Goal: Information Seeking & Learning: Learn about a topic

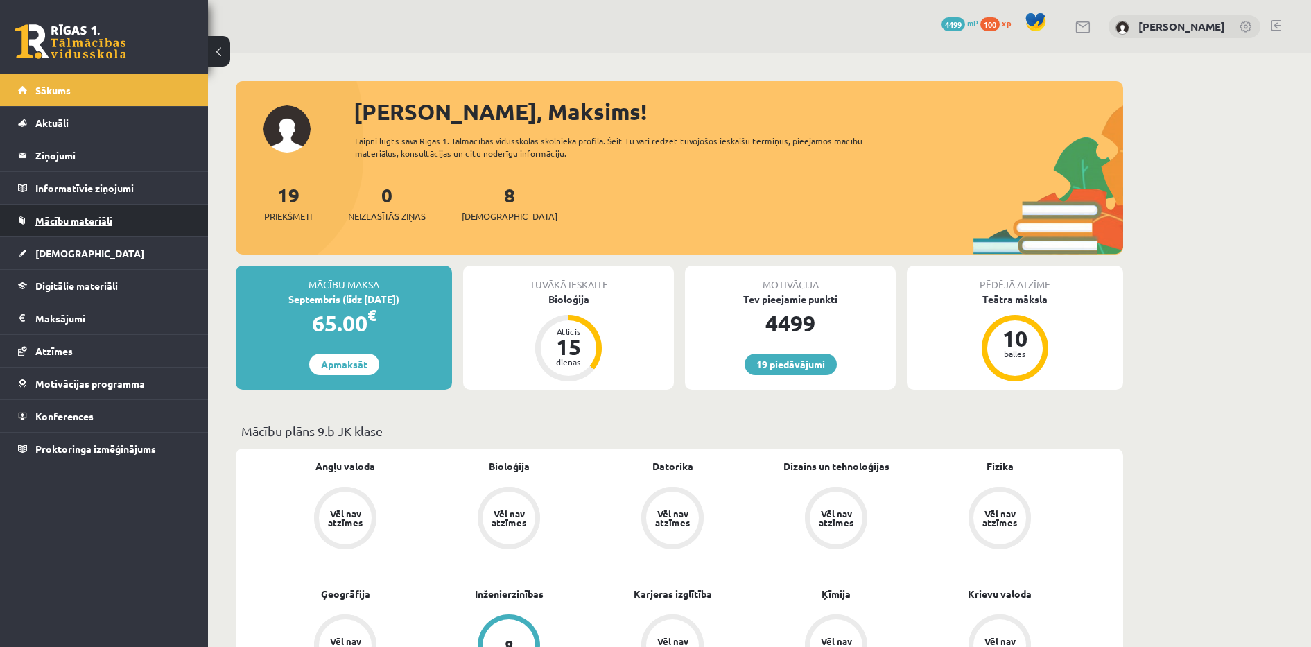
click at [62, 235] on link "Mācību materiāli" at bounding box center [104, 220] width 173 height 32
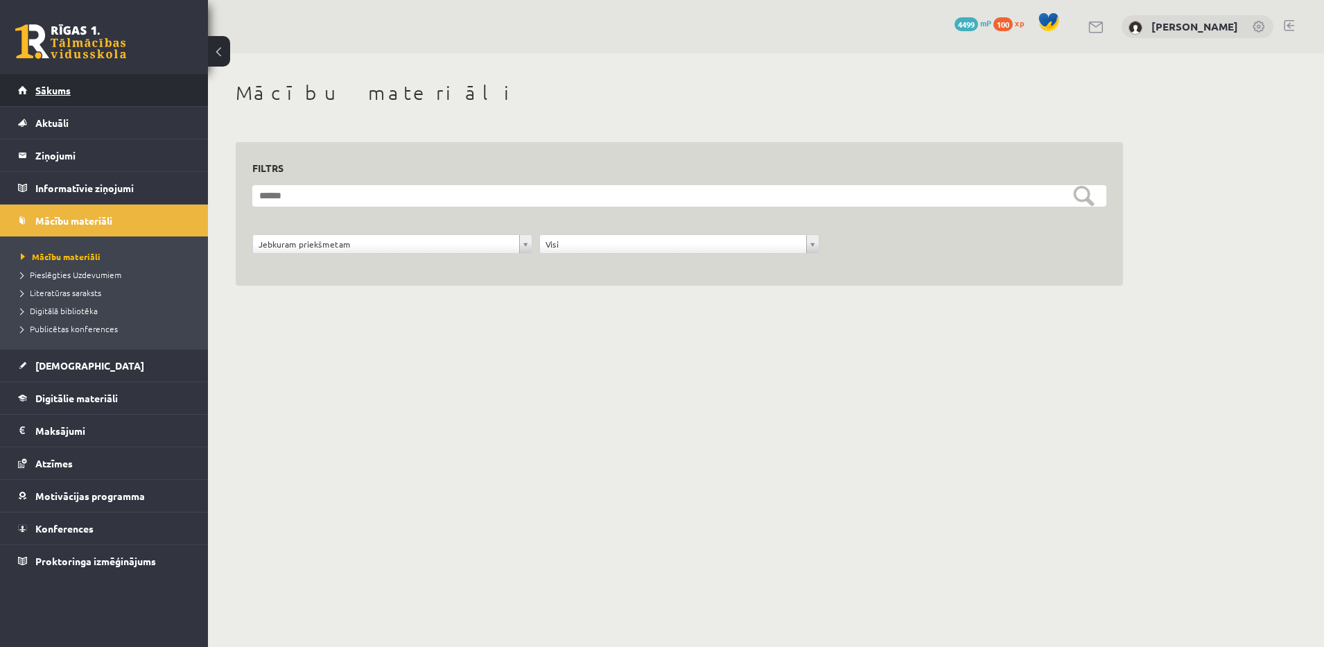
click at [109, 87] on link "Sākums" at bounding box center [104, 90] width 173 height 32
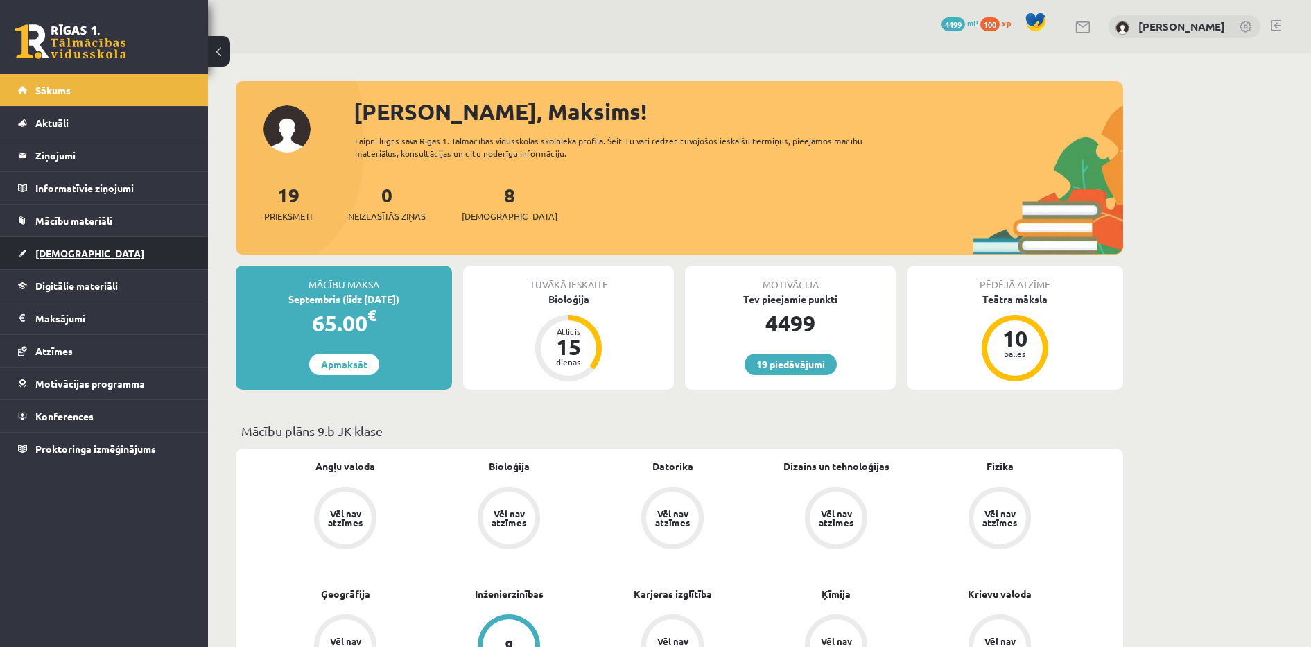
click at [94, 262] on link "[DEMOGRAPHIC_DATA]" at bounding box center [104, 253] width 173 height 32
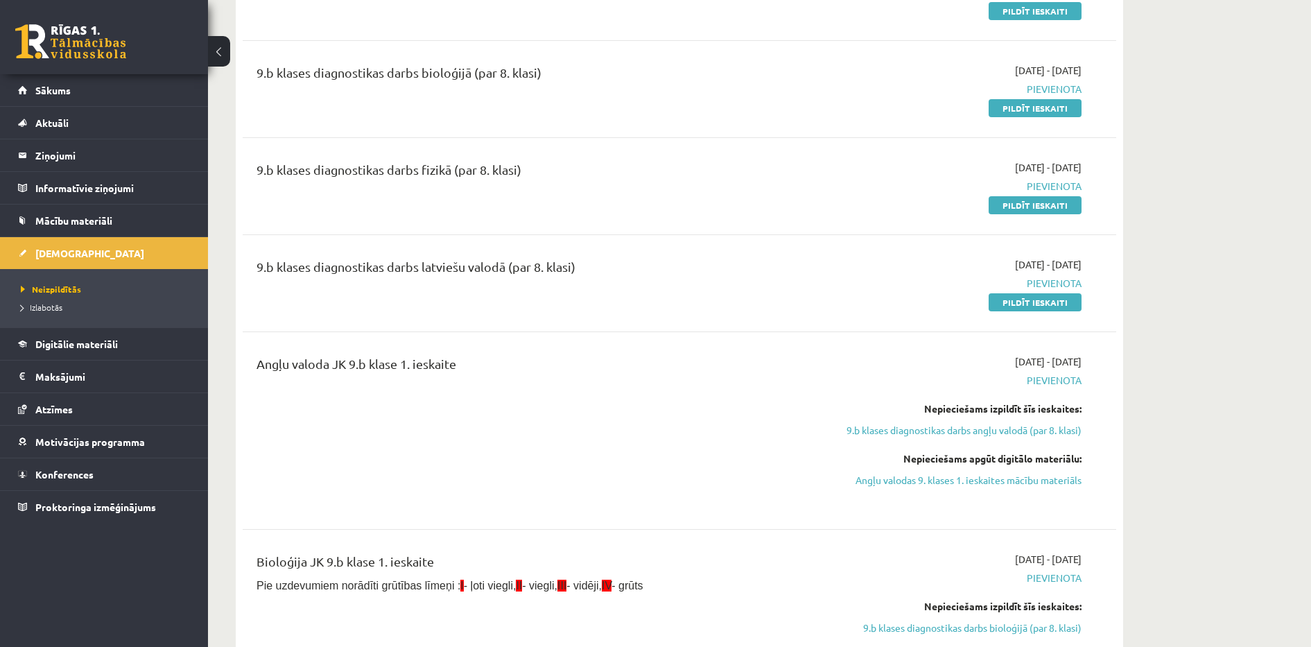
scroll to position [381, 0]
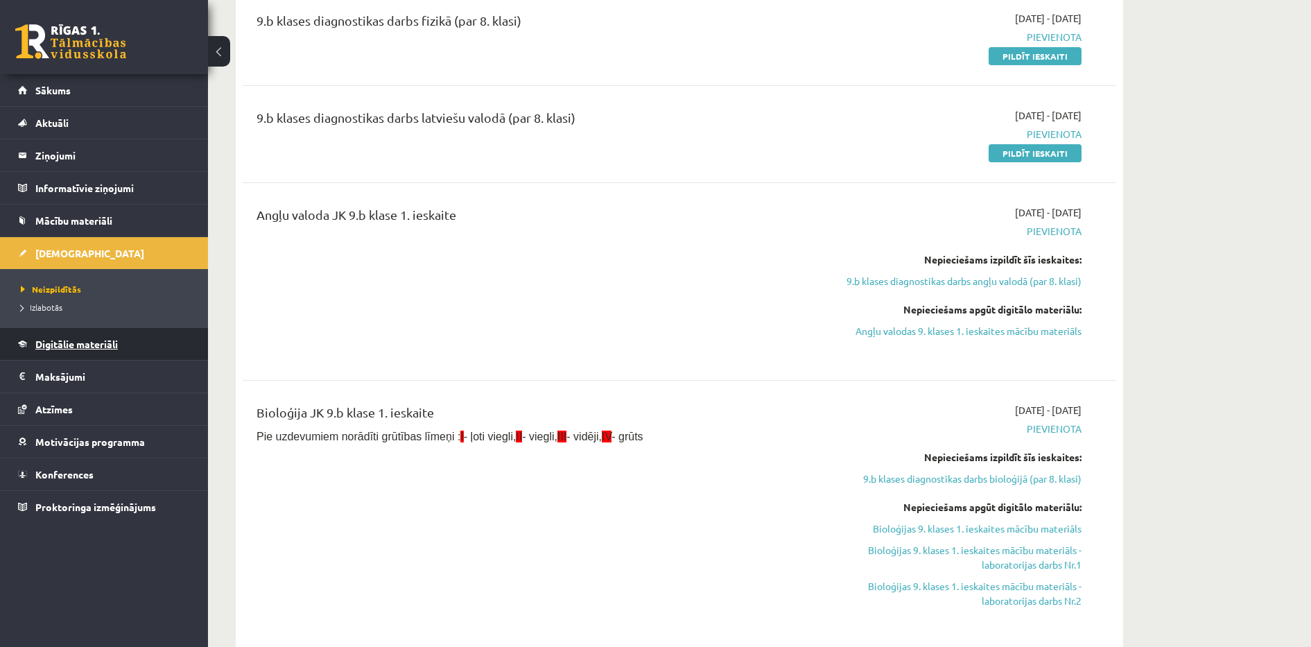
click at [178, 340] on link "Digitālie materiāli" at bounding box center [104, 344] width 173 height 32
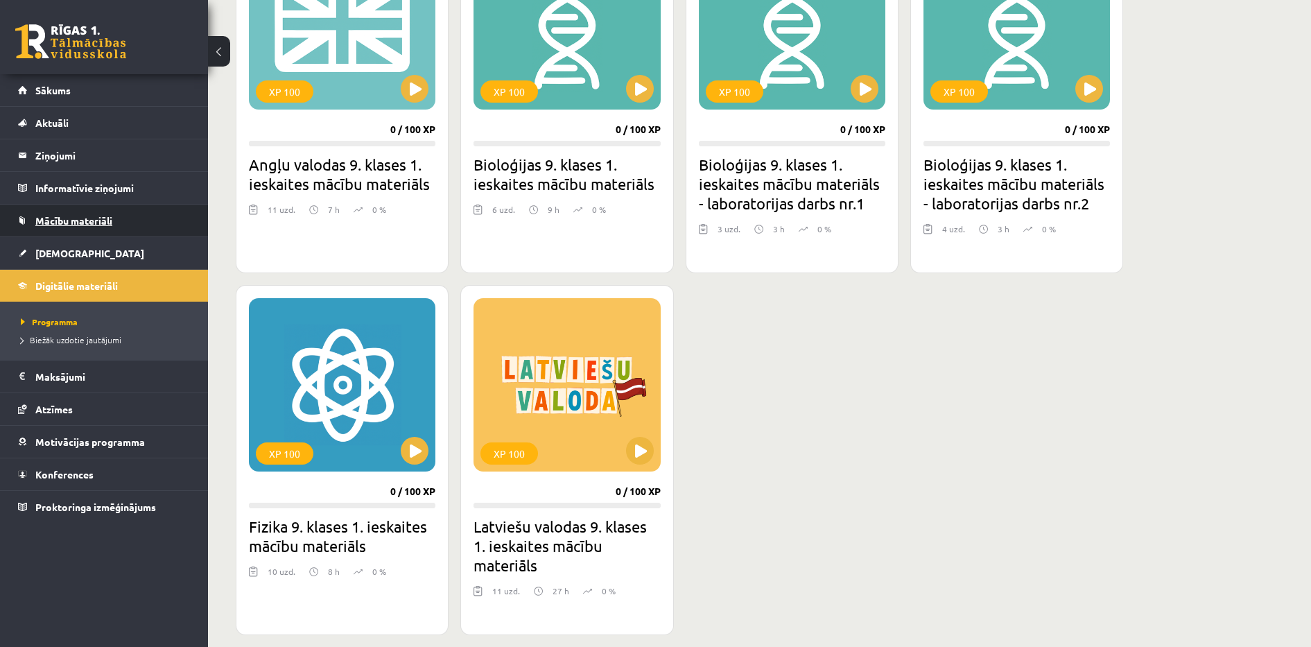
scroll to position [1352, 0]
click at [412, 82] on button at bounding box center [415, 88] width 28 height 28
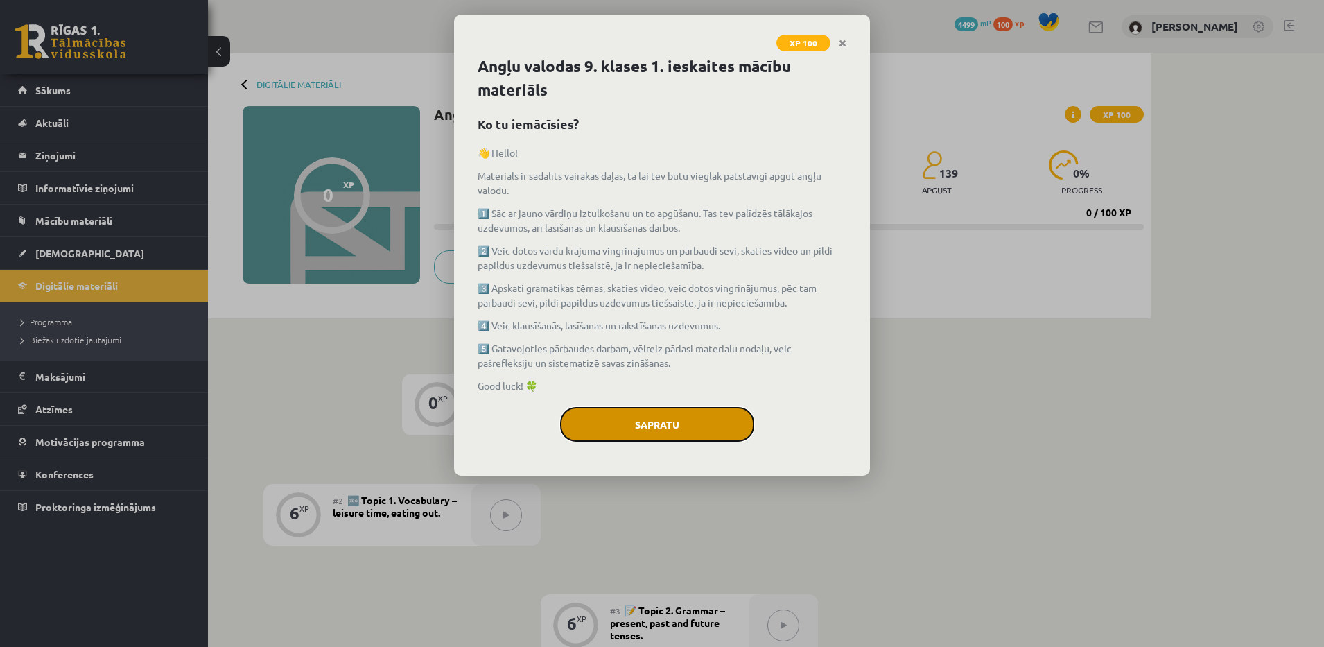
click at [652, 437] on button "Sapratu" at bounding box center [657, 424] width 194 height 35
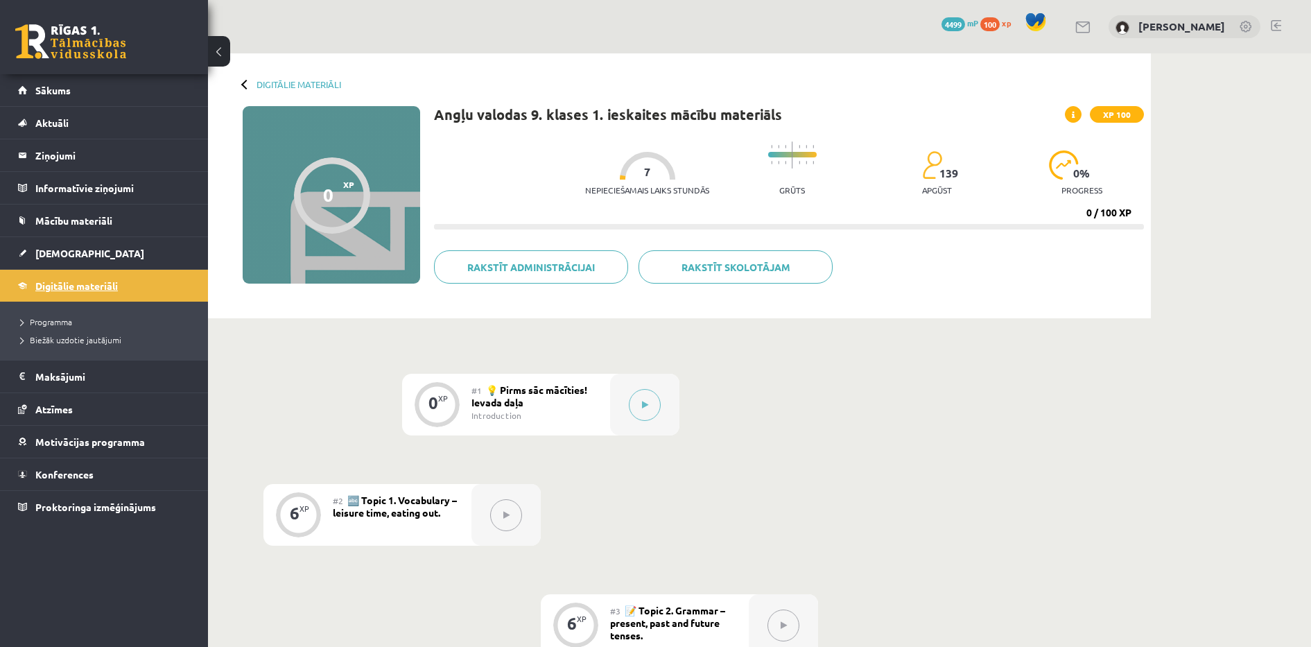
click at [61, 277] on link "Digitālie materiāli" at bounding box center [104, 286] width 173 height 32
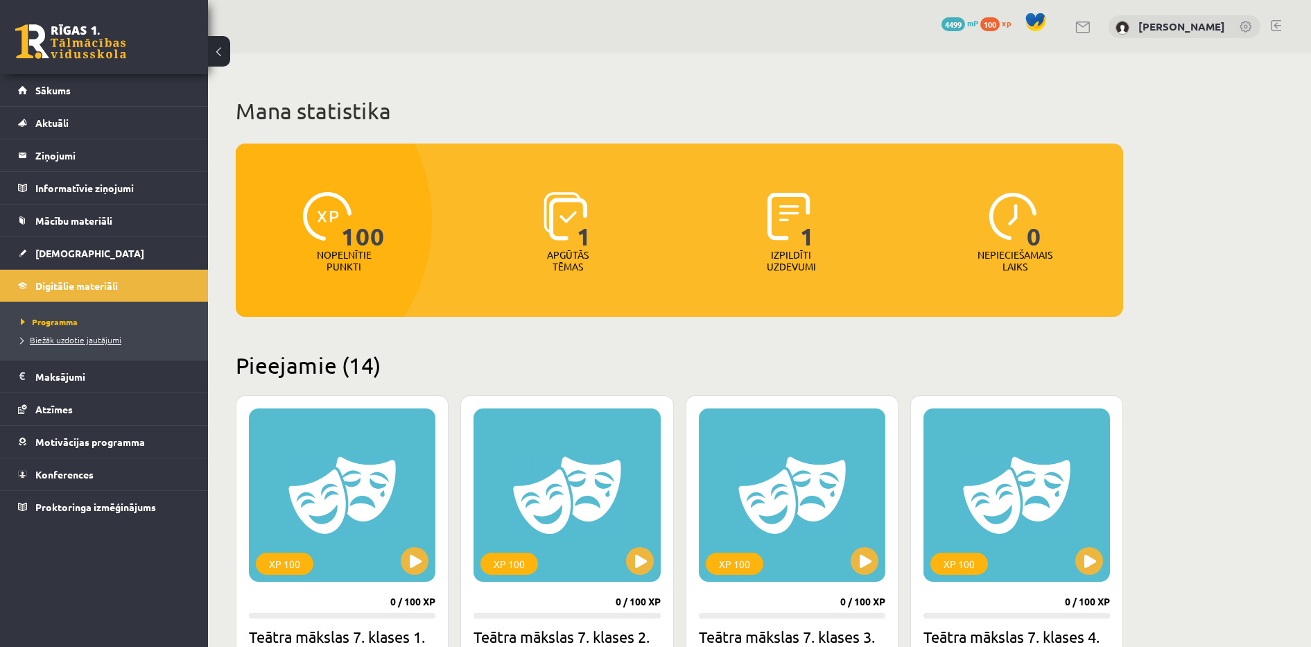
click at [67, 337] on span "Biežāk uzdotie jautājumi" at bounding box center [71, 339] width 100 height 11
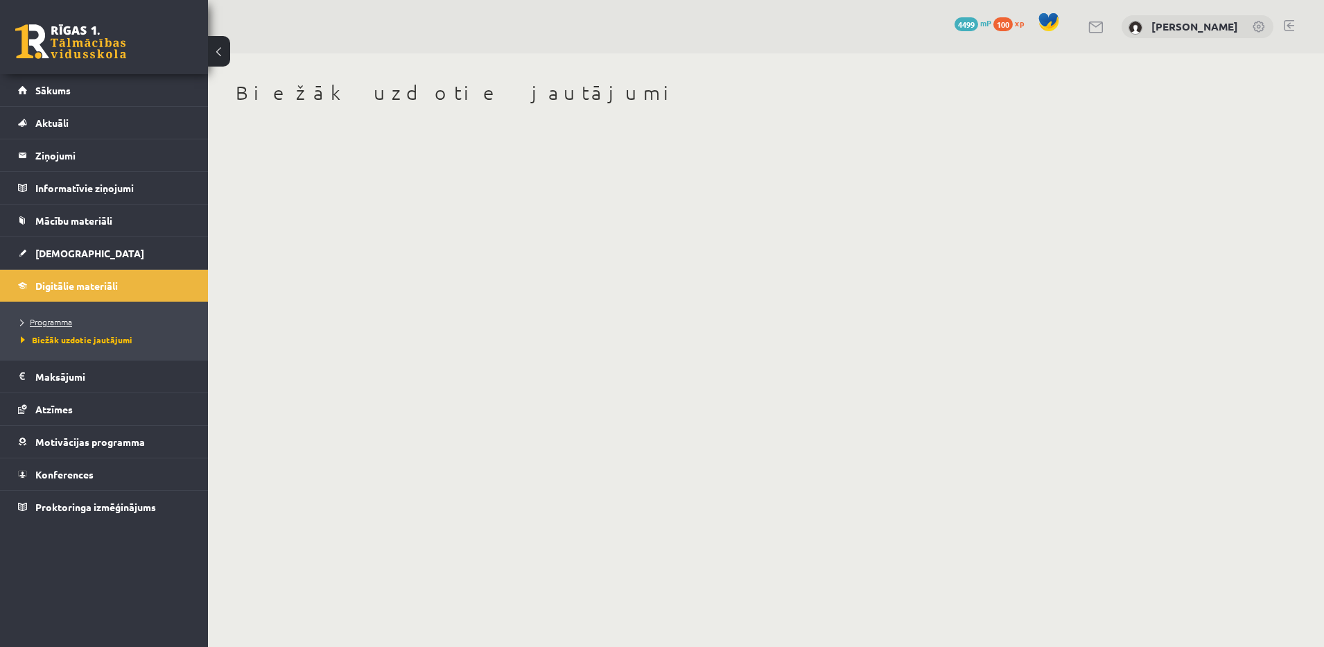
click at [47, 320] on span "Programma" at bounding box center [46, 321] width 51 height 11
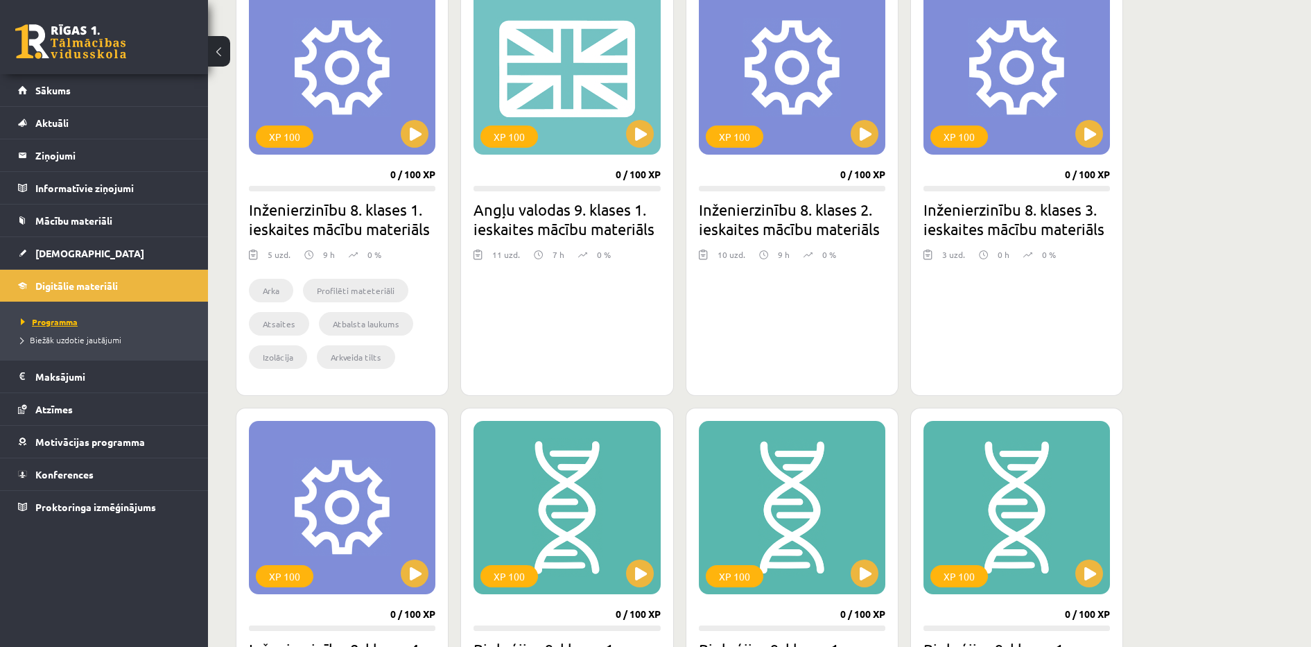
scroll to position [970, 0]
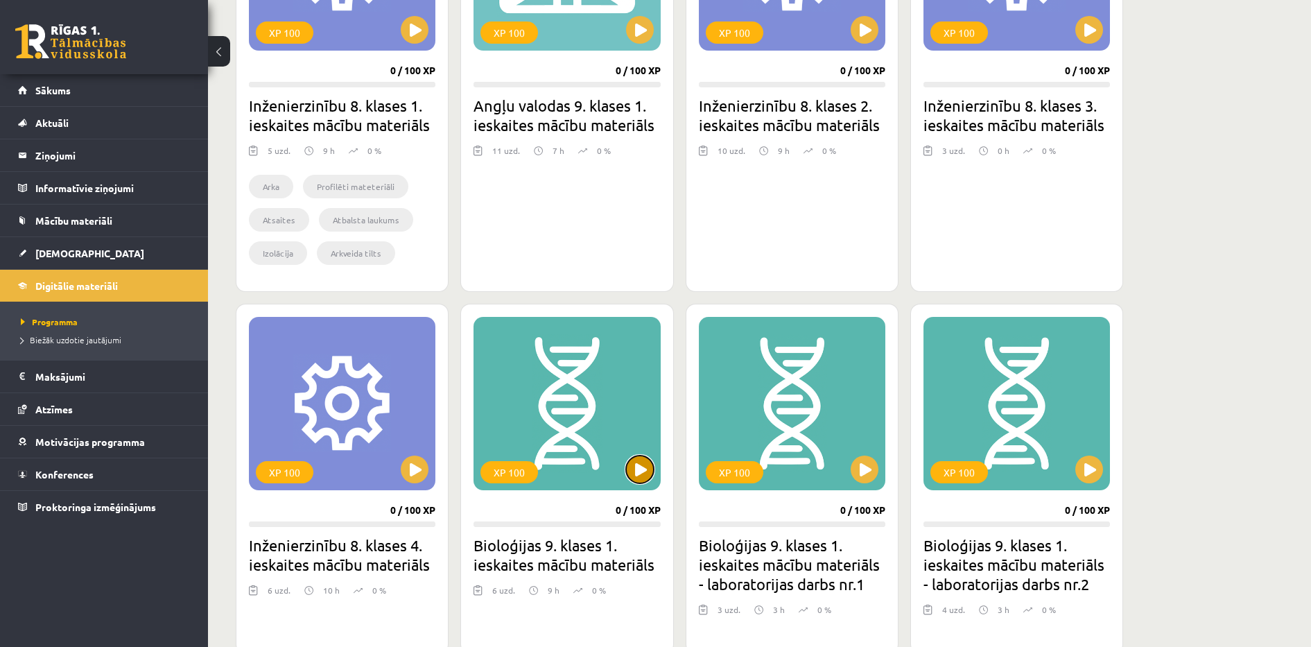
click at [640, 456] on button at bounding box center [640, 469] width 28 height 28
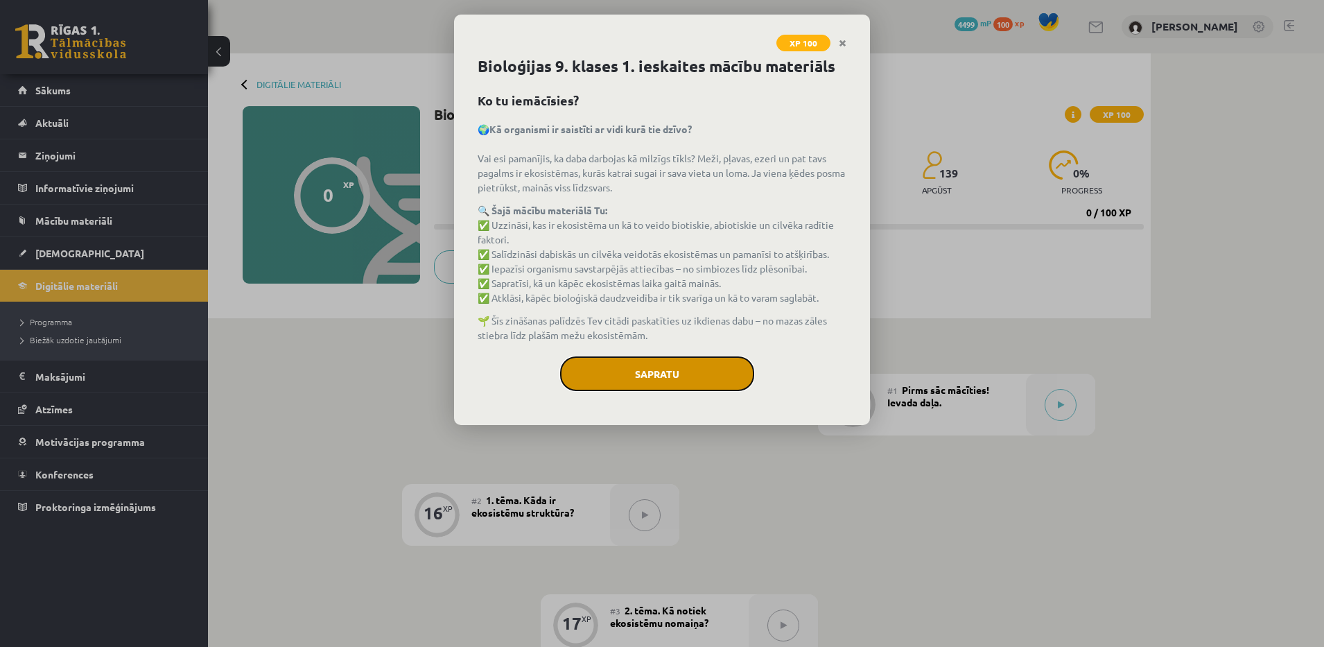
click at [684, 375] on button "Sapratu" at bounding box center [657, 373] width 194 height 35
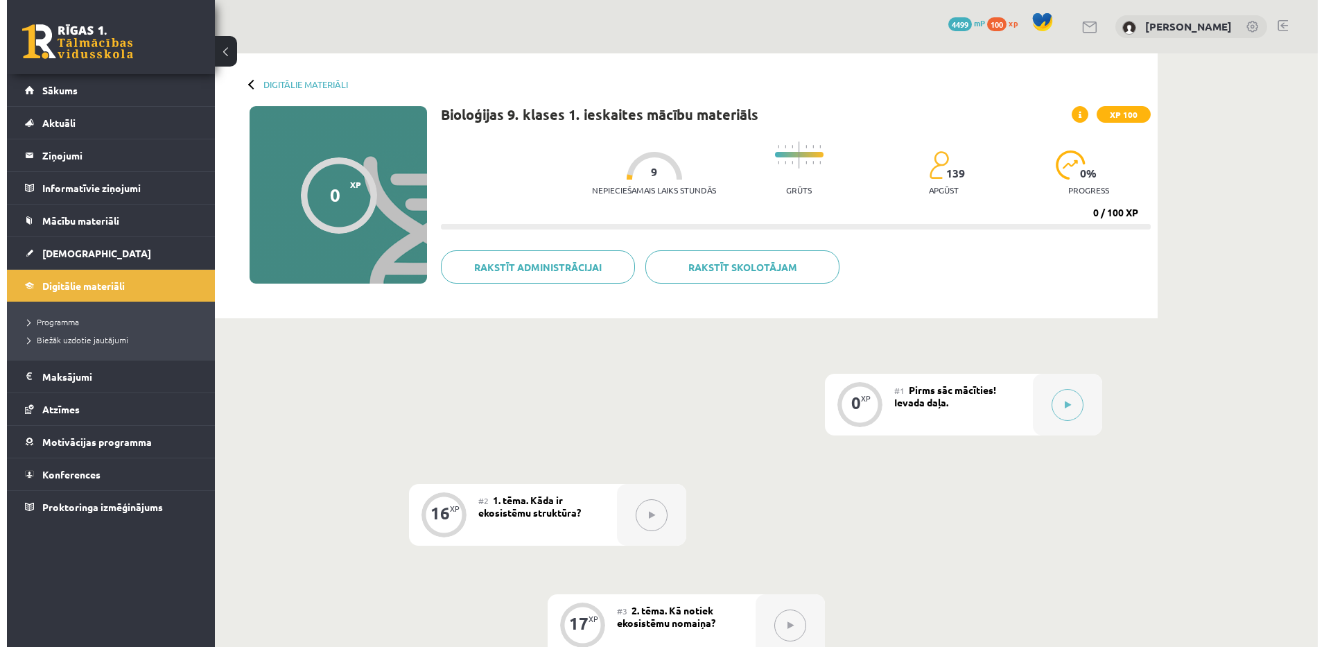
scroll to position [35, 0]
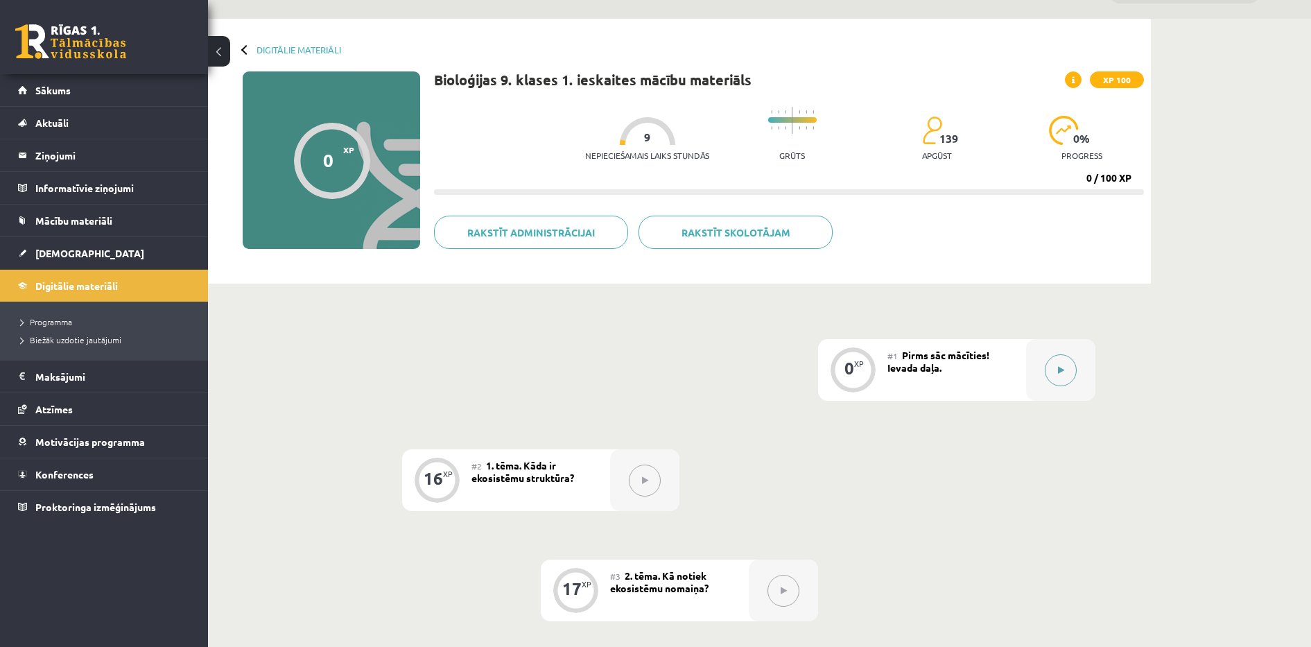
click at [1065, 362] on button at bounding box center [1061, 370] width 32 height 32
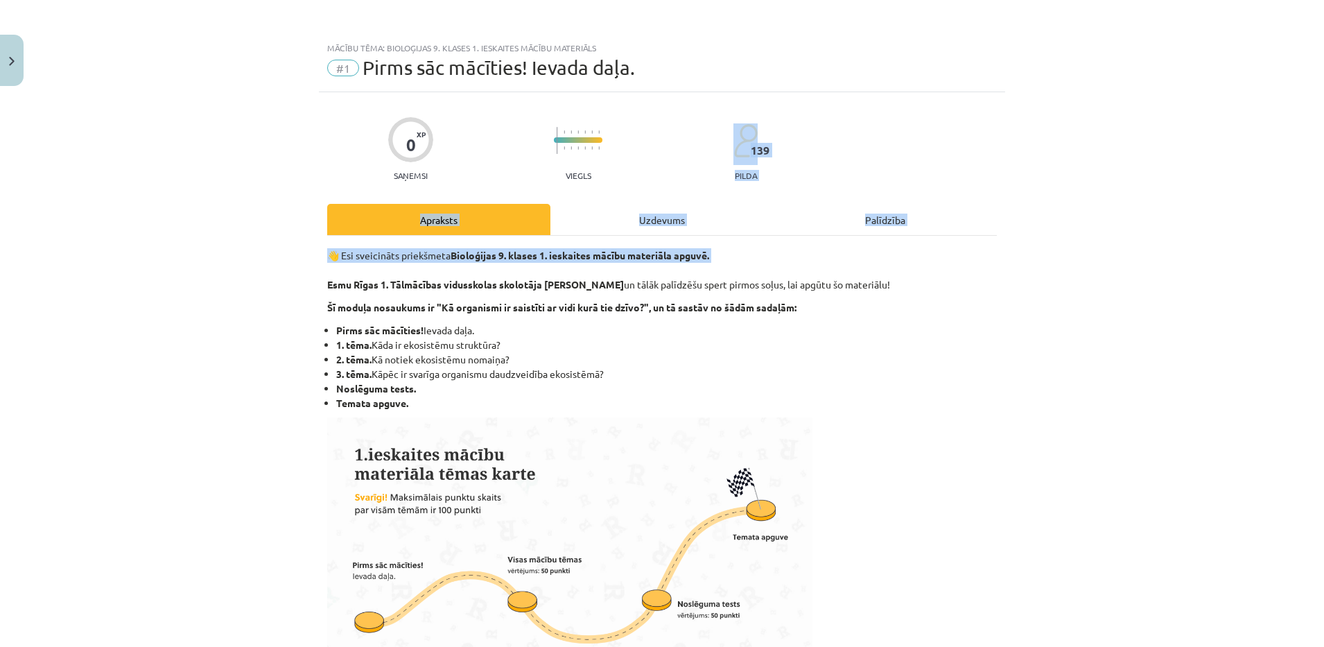
drag, startPoint x: 1311, startPoint y: 118, endPoint x: 1223, endPoint y: 276, distance: 180.6
click at [1223, 276] on div "Mācību tēma: Bioloģijas 9. klases 1. ieskaites mācību materiāls #1 Pirms sāc mā…" at bounding box center [662, 323] width 1324 height 647
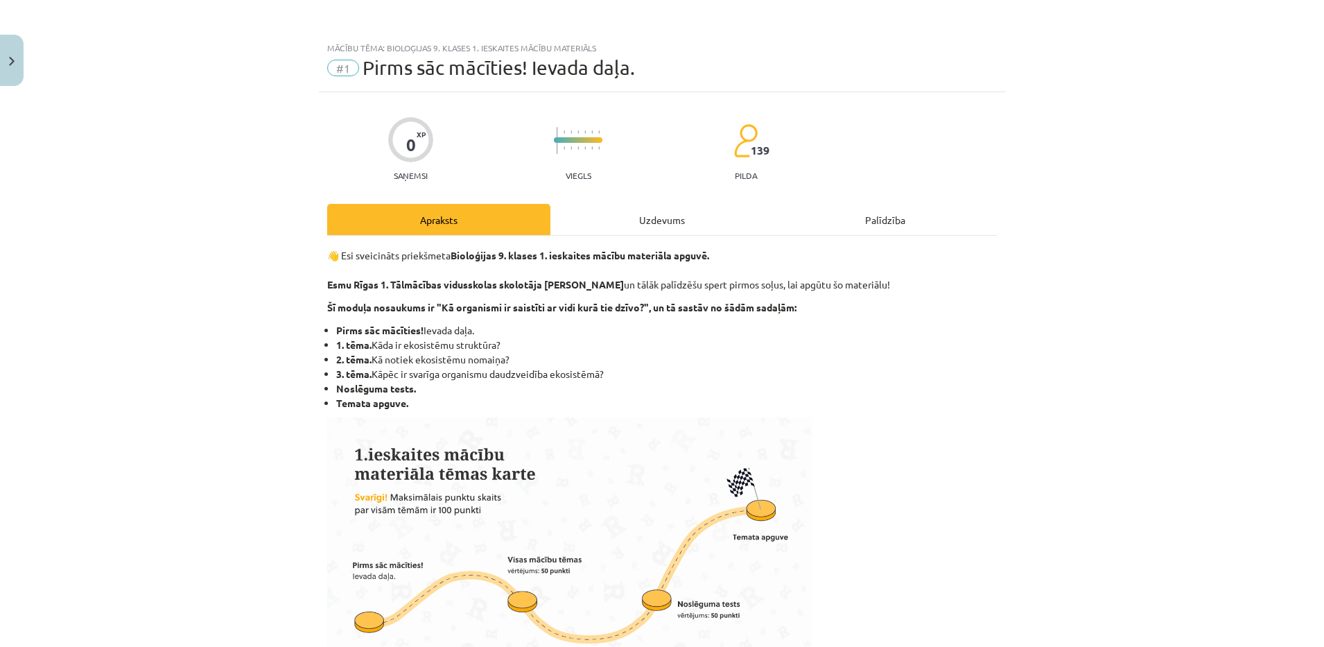
drag, startPoint x: 1223, startPoint y: 276, endPoint x: 1058, endPoint y: 373, distance: 192.0
click at [1058, 373] on div "Mācību tēma: Bioloģijas 9. klases 1. ieskaites mācību materiāls #1 Pirms sāc mā…" at bounding box center [662, 323] width 1324 height 647
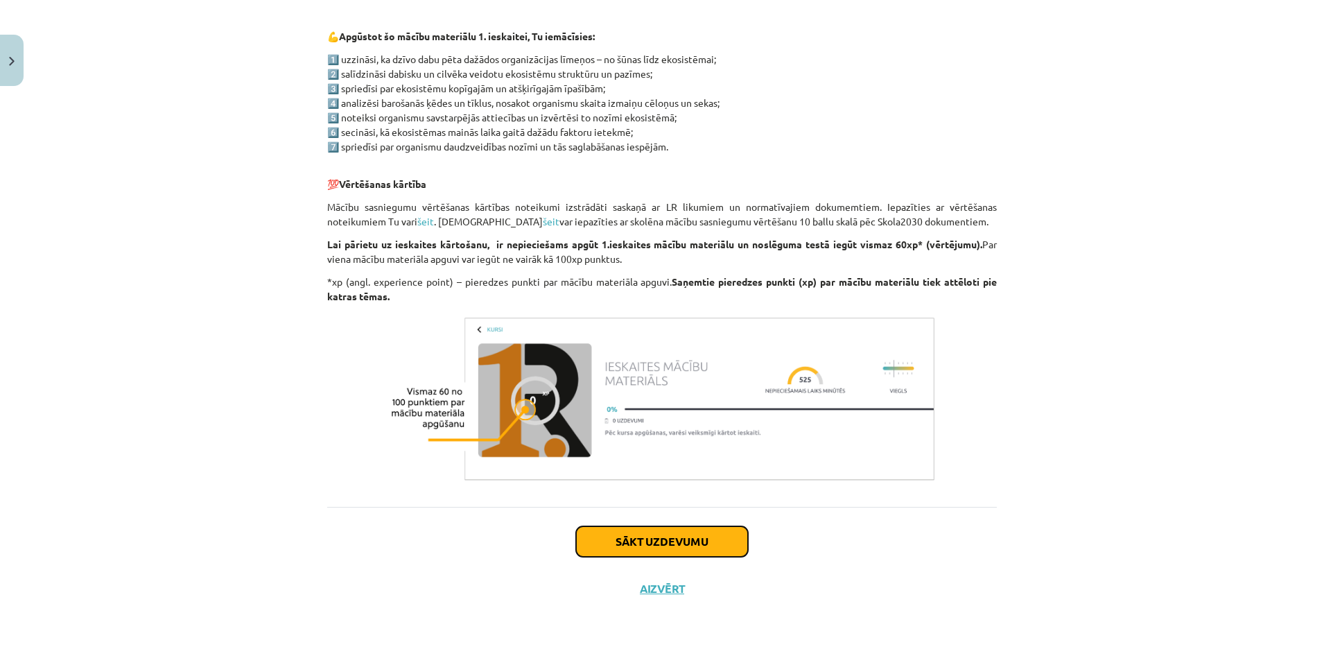
click at [682, 543] on button "Sākt uzdevumu" at bounding box center [662, 541] width 172 height 30
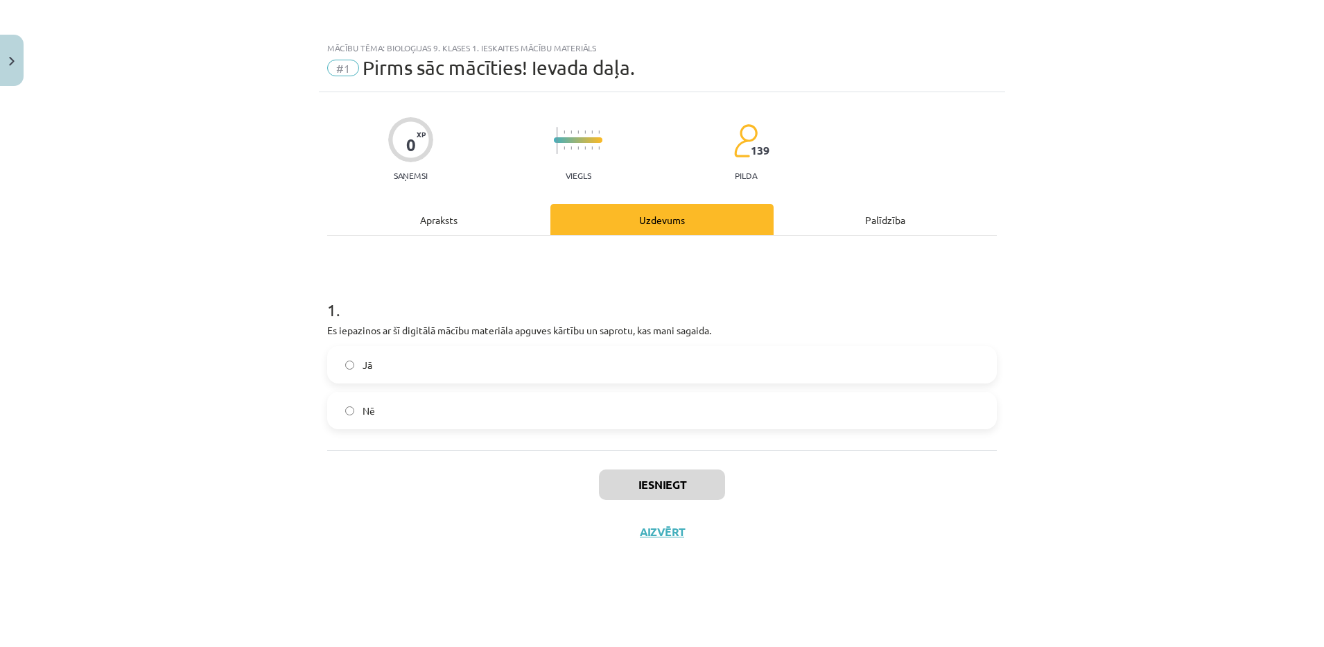
click at [417, 361] on label "Jā" at bounding box center [662, 364] width 667 height 35
click at [635, 468] on div "Iesniegt Aizvērt" at bounding box center [662, 498] width 670 height 97
click at [636, 481] on button "Iesniegt" at bounding box center [662, 484] width 126 height 30
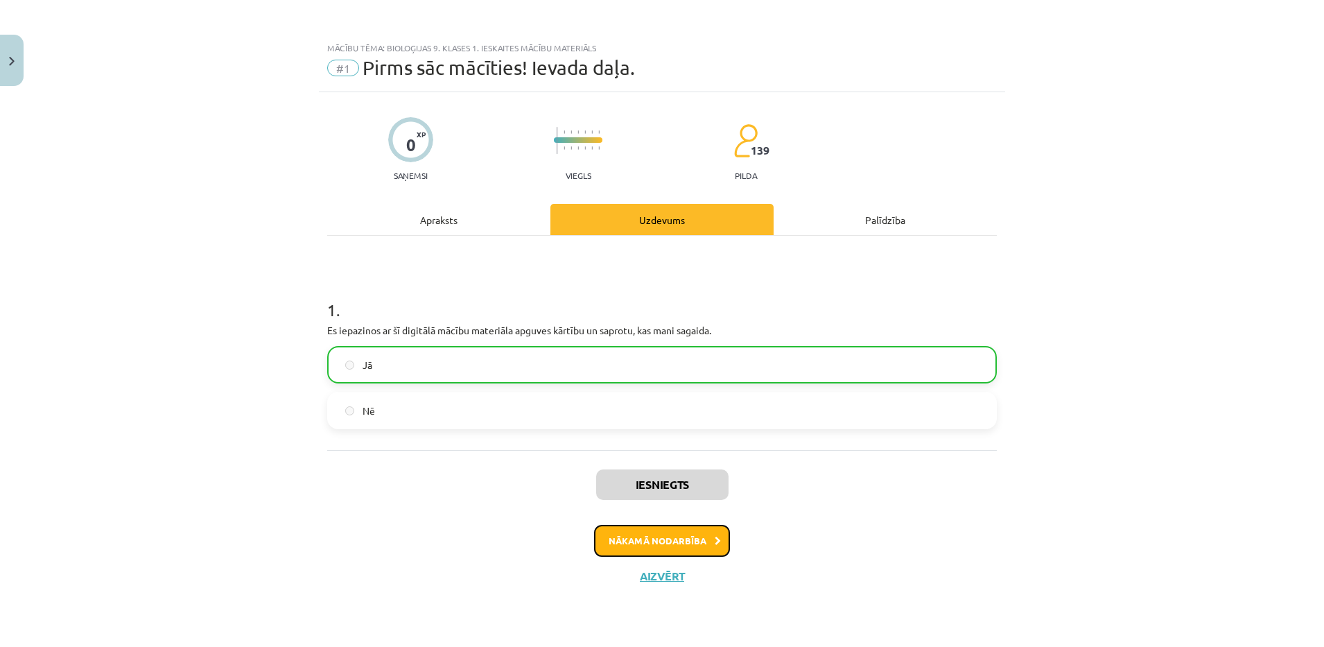
click at [679, 534] on button "Nākamā nodarbība" at bounding box center [662, 541] width 136 height 32
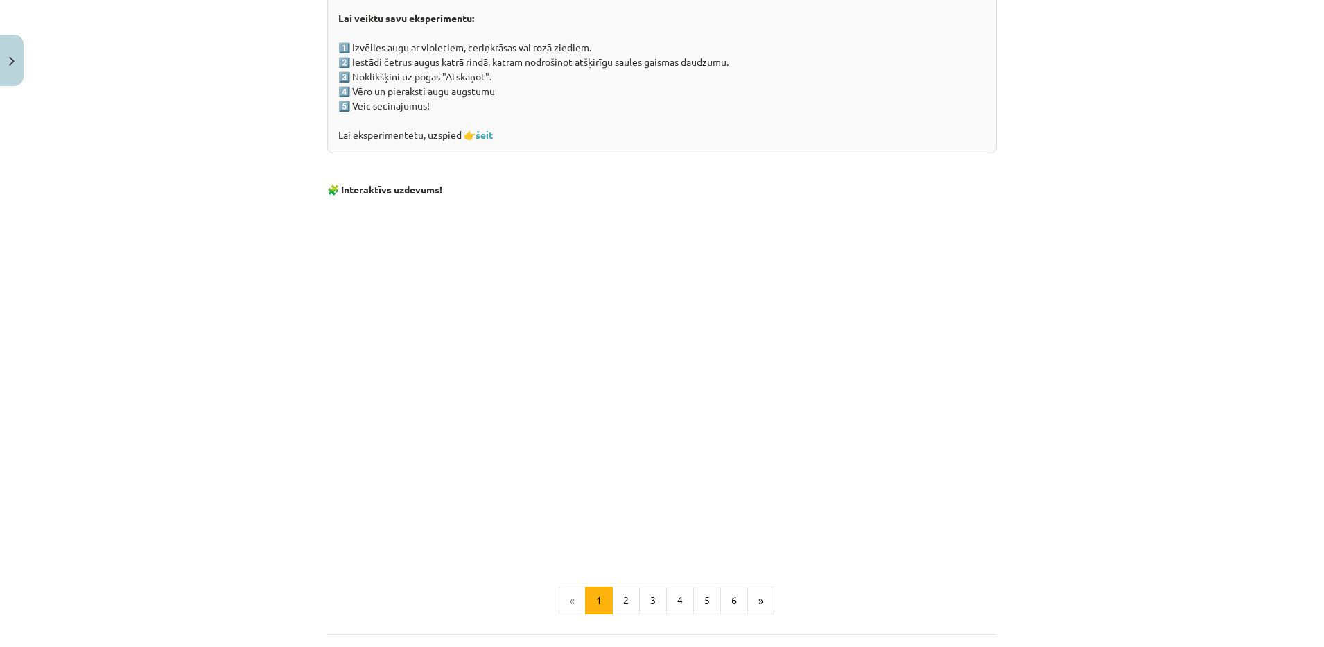
scroll to position [1251, 0]
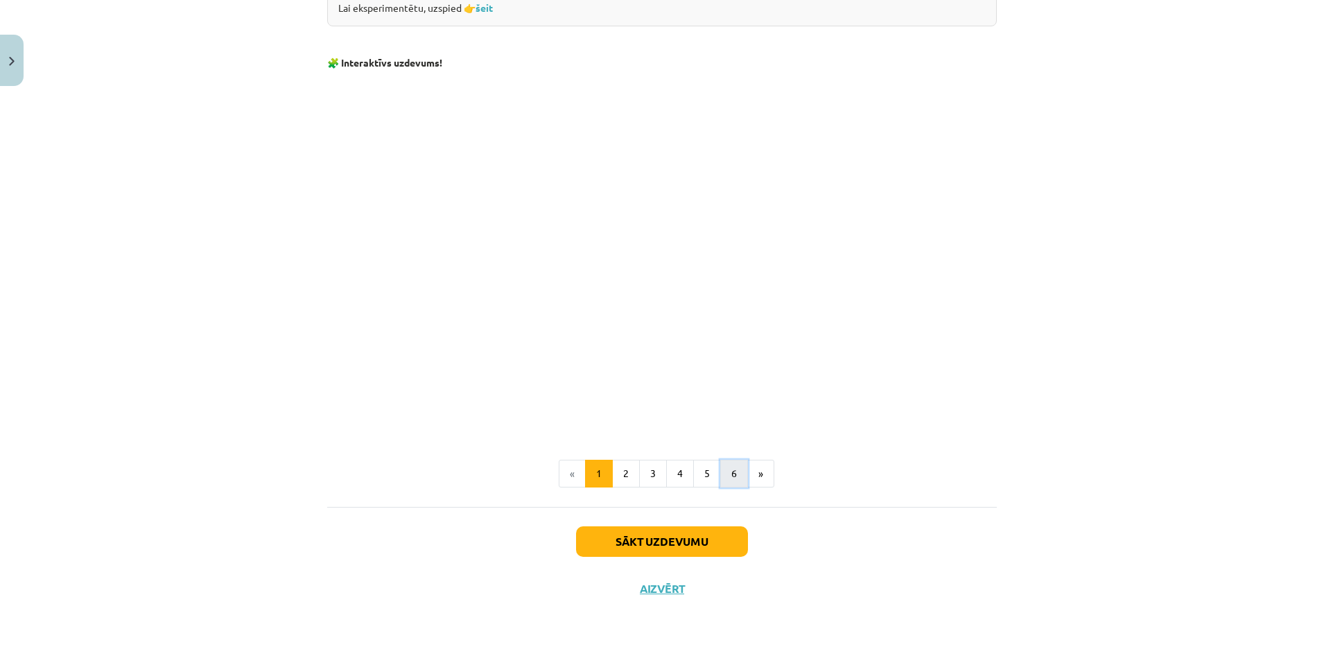
click at [728, 475] on button "6" at bounding box center [734, 474] width 28 height 28
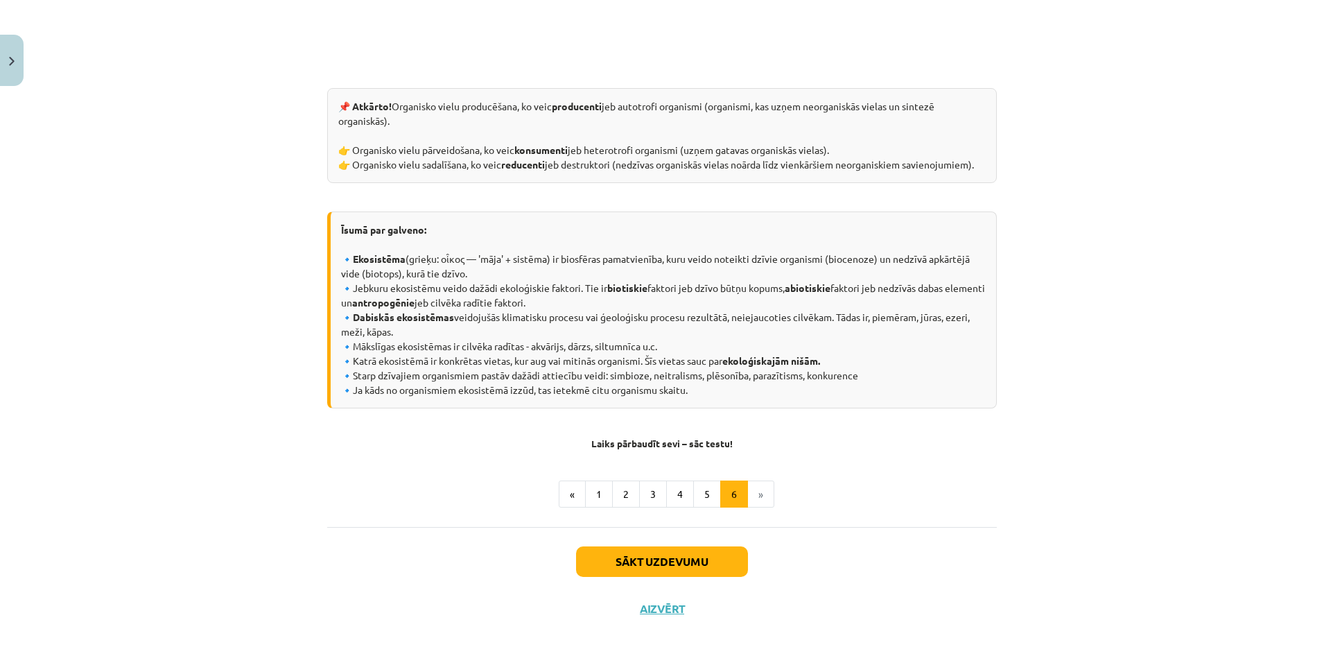
scroll to position [586, 0]
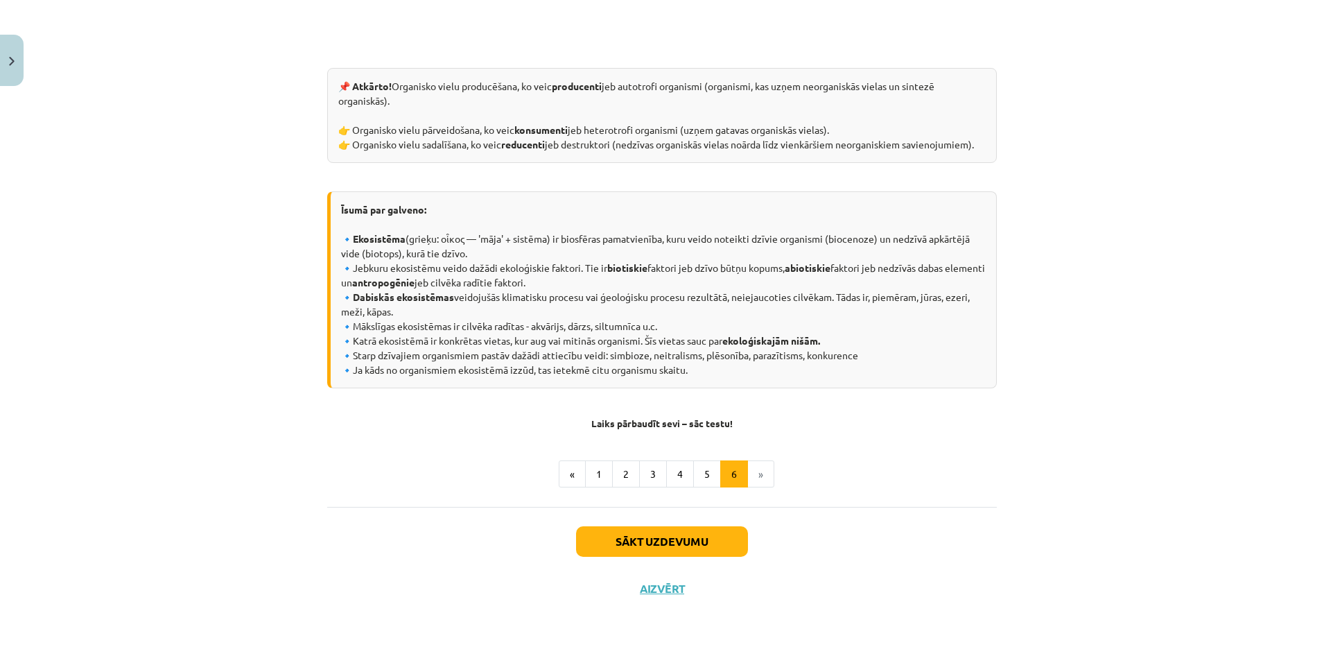
click at [757, 475] on li "»" at bounding box center [761, 474] width 26 height 28
click at [588, 474] on button "1" at bounding box center [599, 474] width 28 height 28
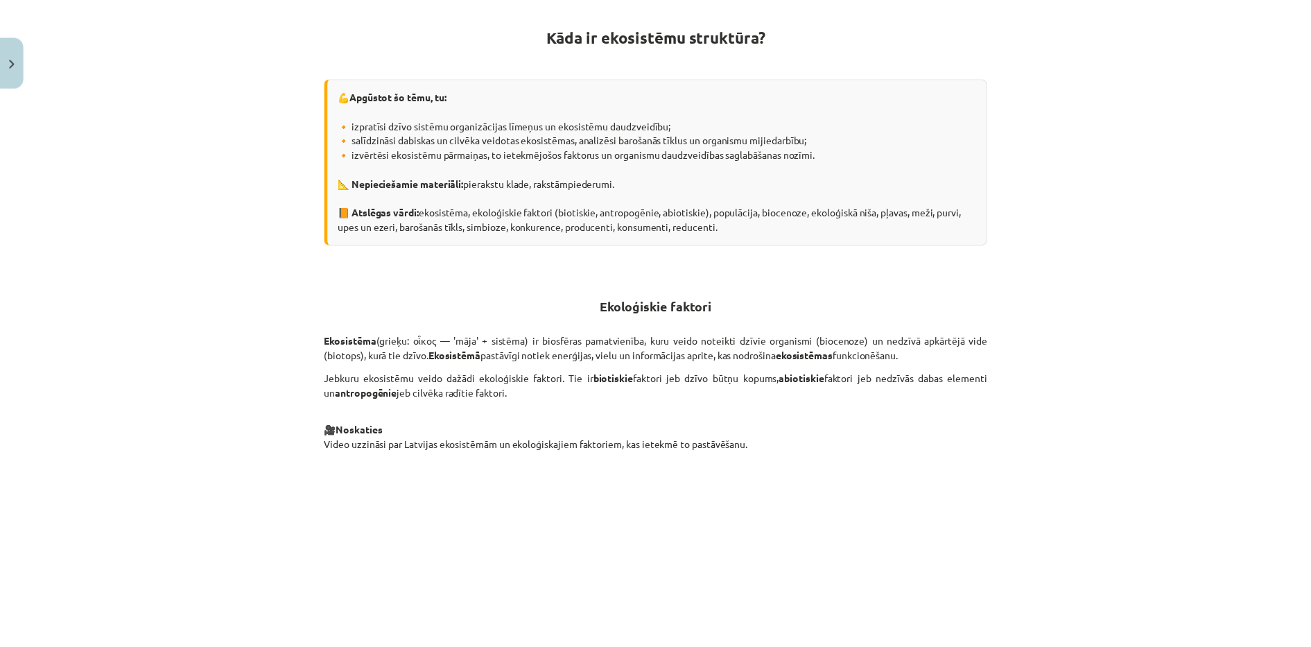
scroll to position [0, 0]
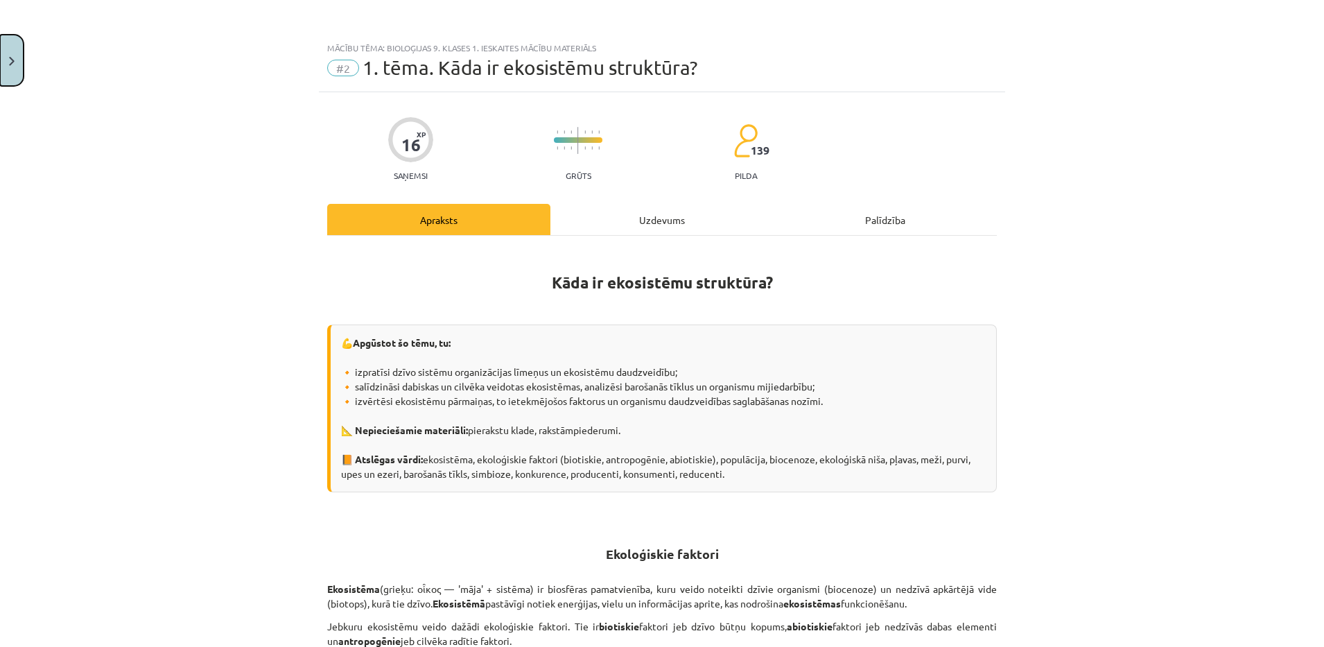
click at [6, 68] on button "Close" at bounding box center [12, 60] width 24 height 51
